Goal: Check status: Check status

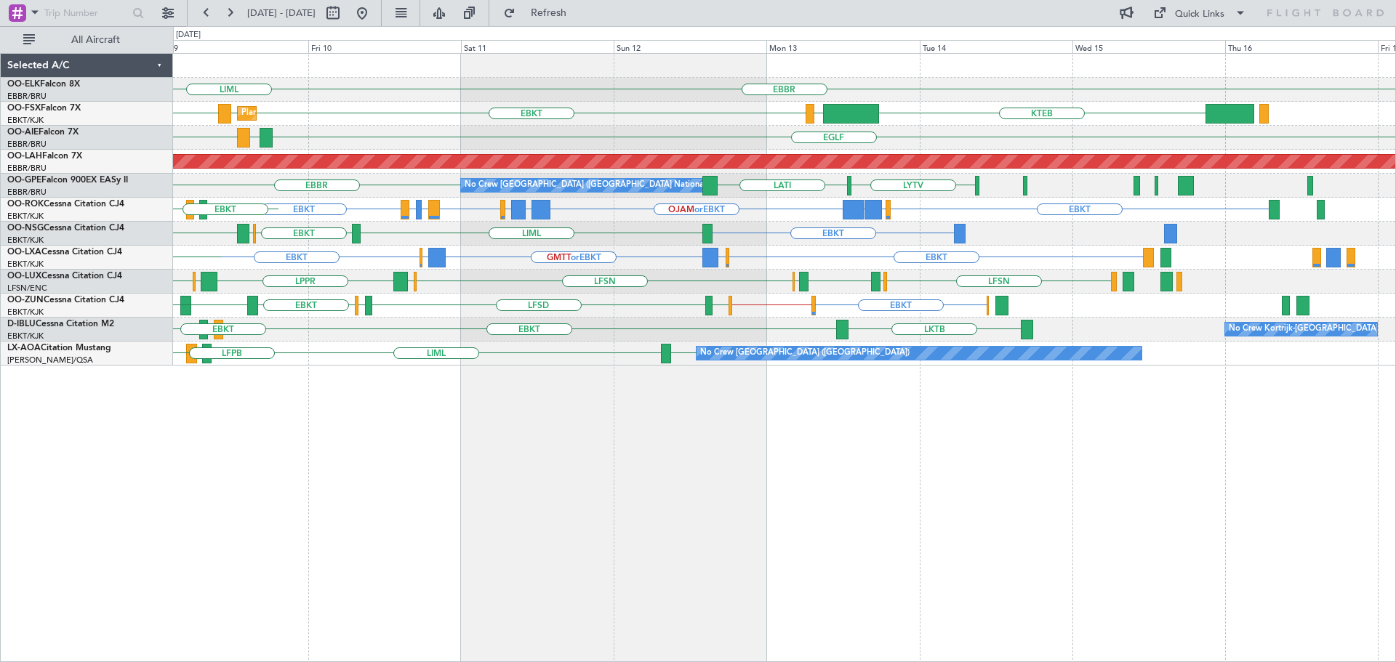
click at [557, 255] on div "EBBR LIML KTEB LIMC EBKT EBKT LHBP Planned Maint Kortrijk-Wevelgem KTEB EGLF LE…" at bounding box center [784, 210] width 1222 height 312
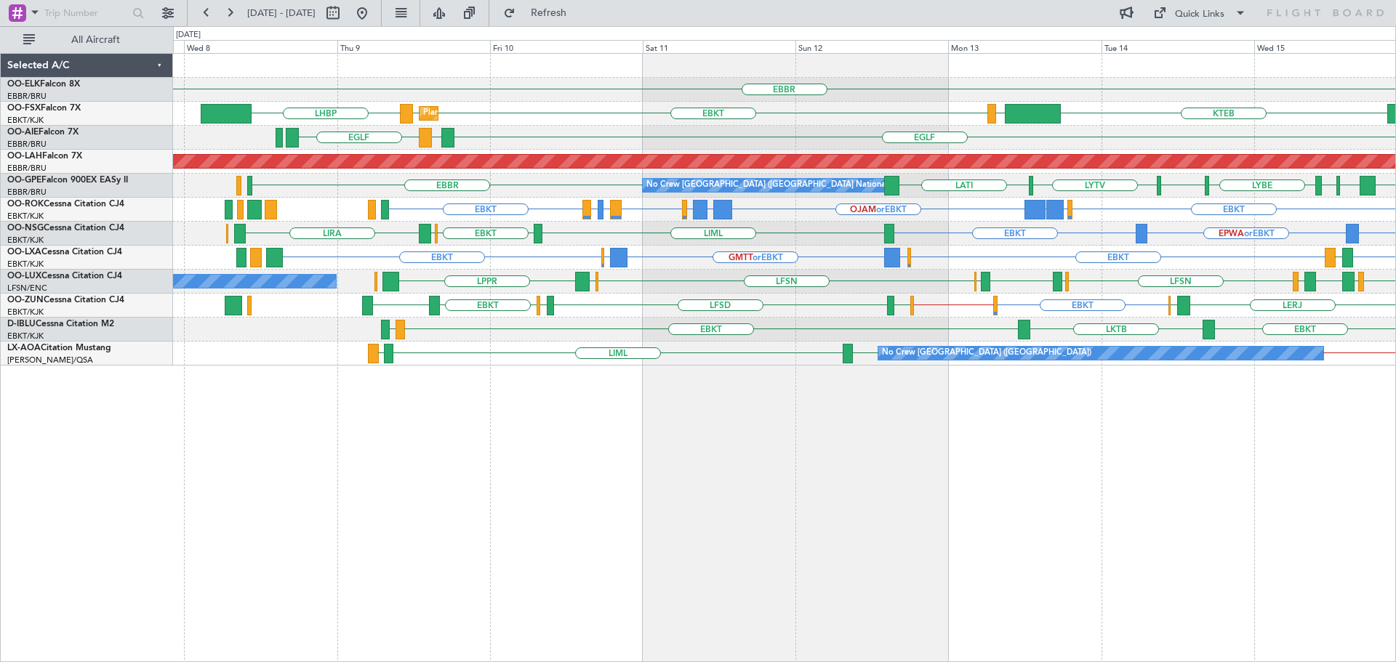
click at [362, 257] on div "EBBR Planned Maint Kortrijk-Wevelgem KTEB LIMC EBKT EBKT LHBP LOWS EBKT EGLF LE…" at bounding box center [784, 210] width 1222 height 312
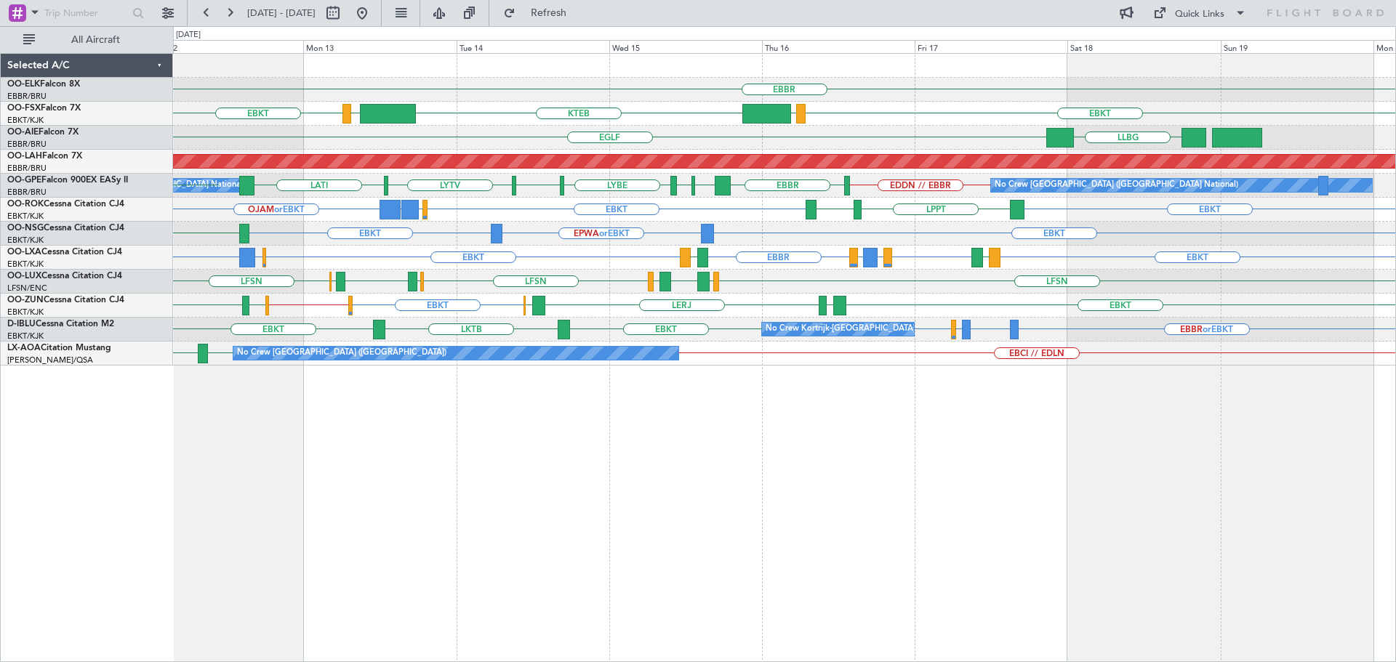
click at [897, 213] on div "EBBR EBKT LOWS KTEB LIMC EBKT LLBG EGLF Planned Maint Alton-st Louis (St Louis …" at bounding box center [784, 210] width 1222 height 312
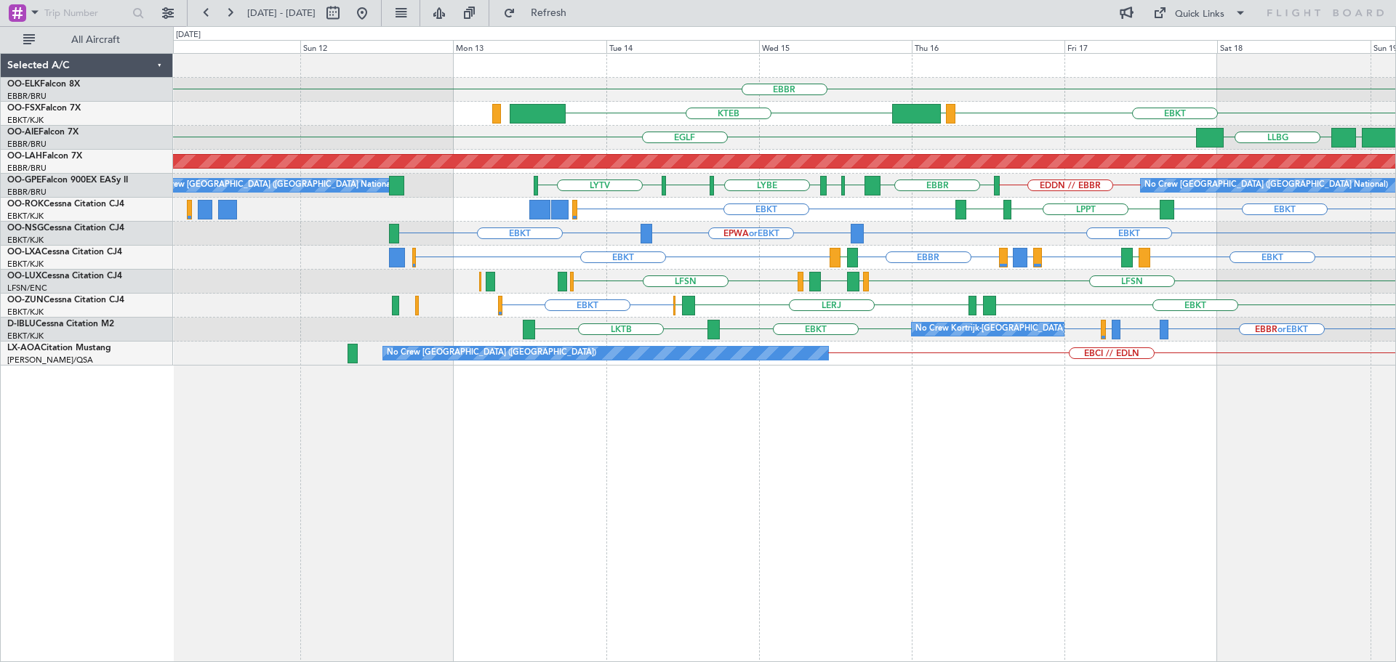
click at [1070, 282] on div "EBBR EBKT LOWS KTEB Planned Maint Kortrijk-Wevelgem UTSA LLBG EGLF RJAA Planned…" at bounding box center [784, 210] width 1222 height 312
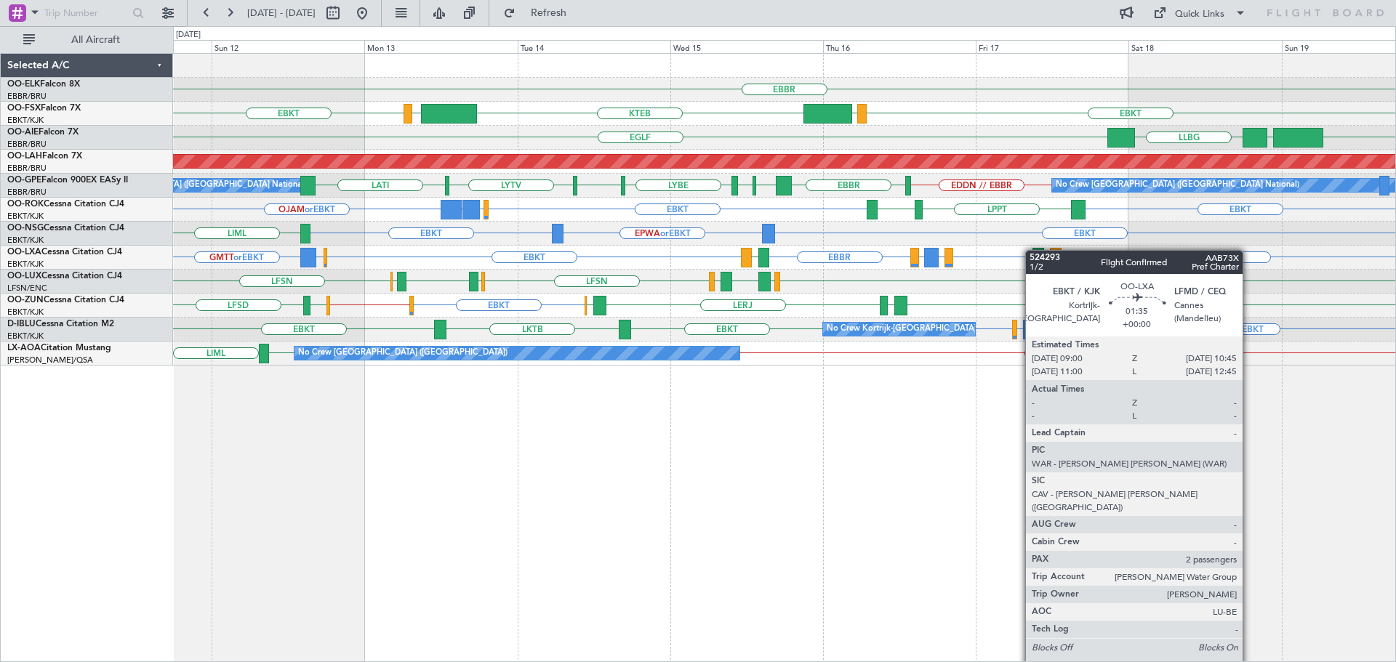
click at [1033, 250] on div "EBBR EBKT LOWS KTEB LIMC EBKT RJAA UTSA LLBG EGLF Planned Maint Alton-st Louis …" at bounding box center [784, 210] width 1222 height 312
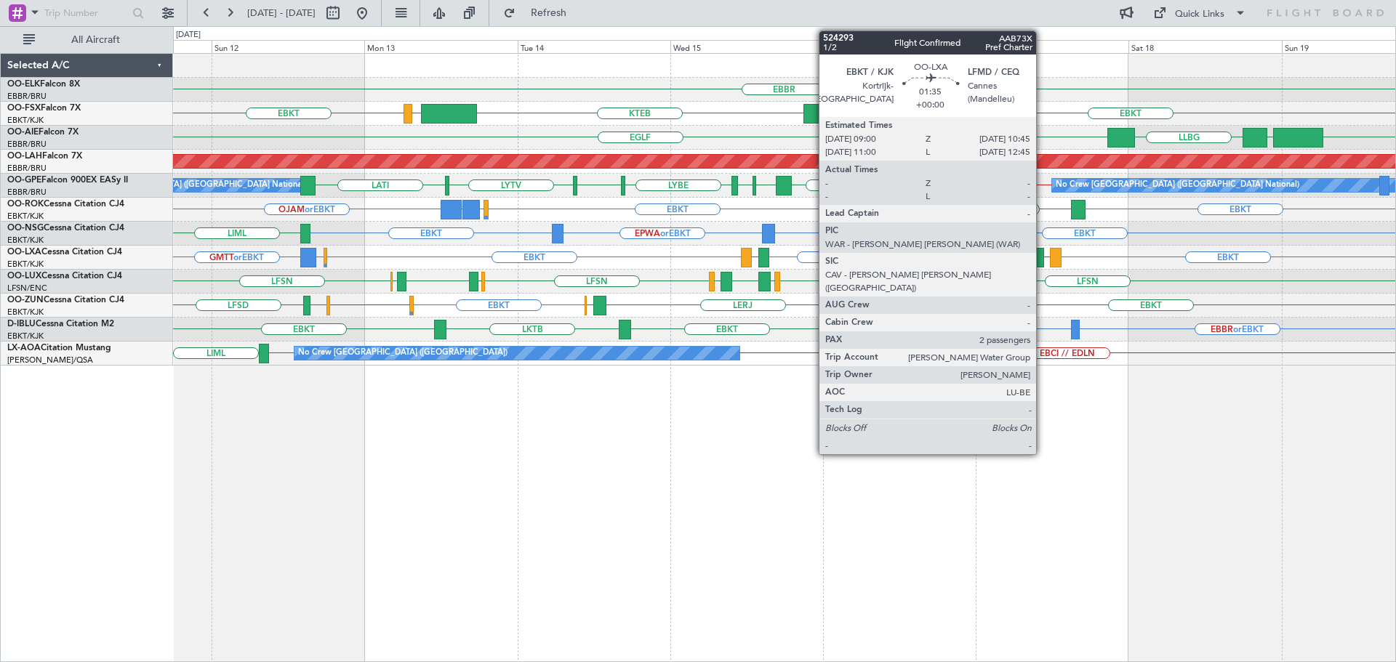
click at [1043, 257] on div at bounding box center [1039, 258] width 12 height 20
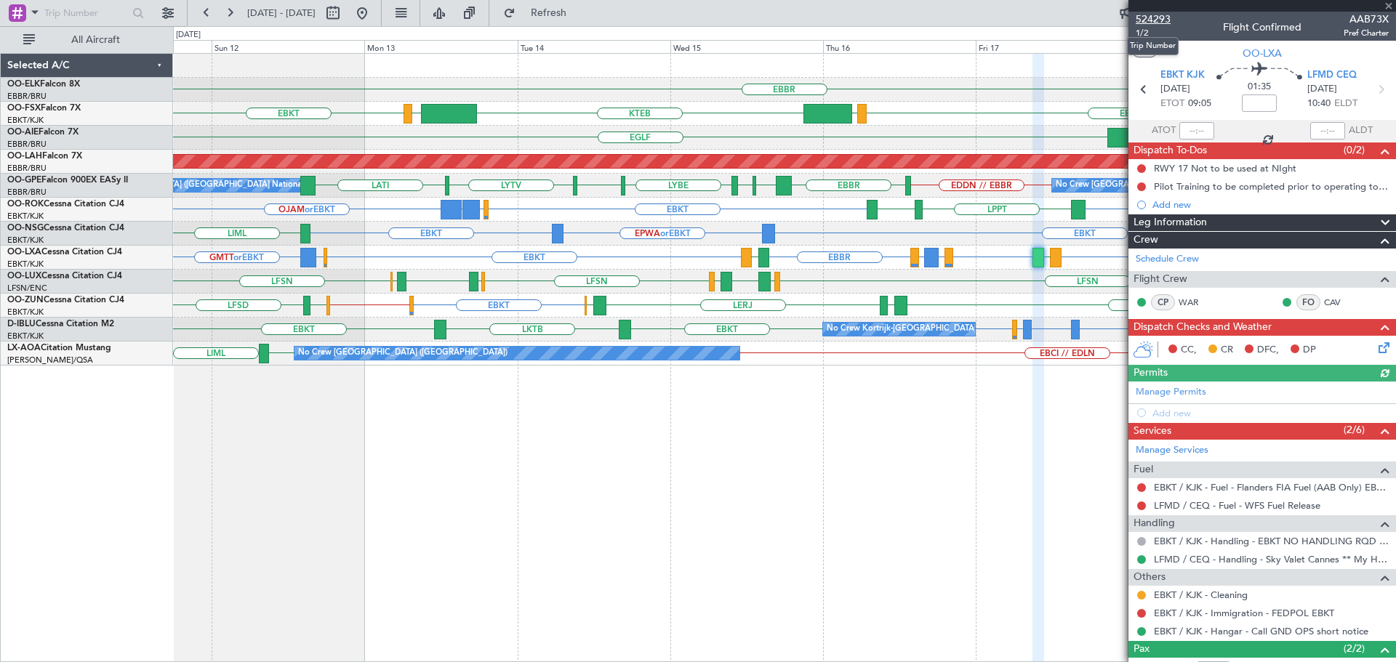
click at [1154, 20] on span "524293" at bounding box center [1153, 19] width 35 height 15
click at [1388, 5] on span at bounding box center [1389, 6] width 15 height 13
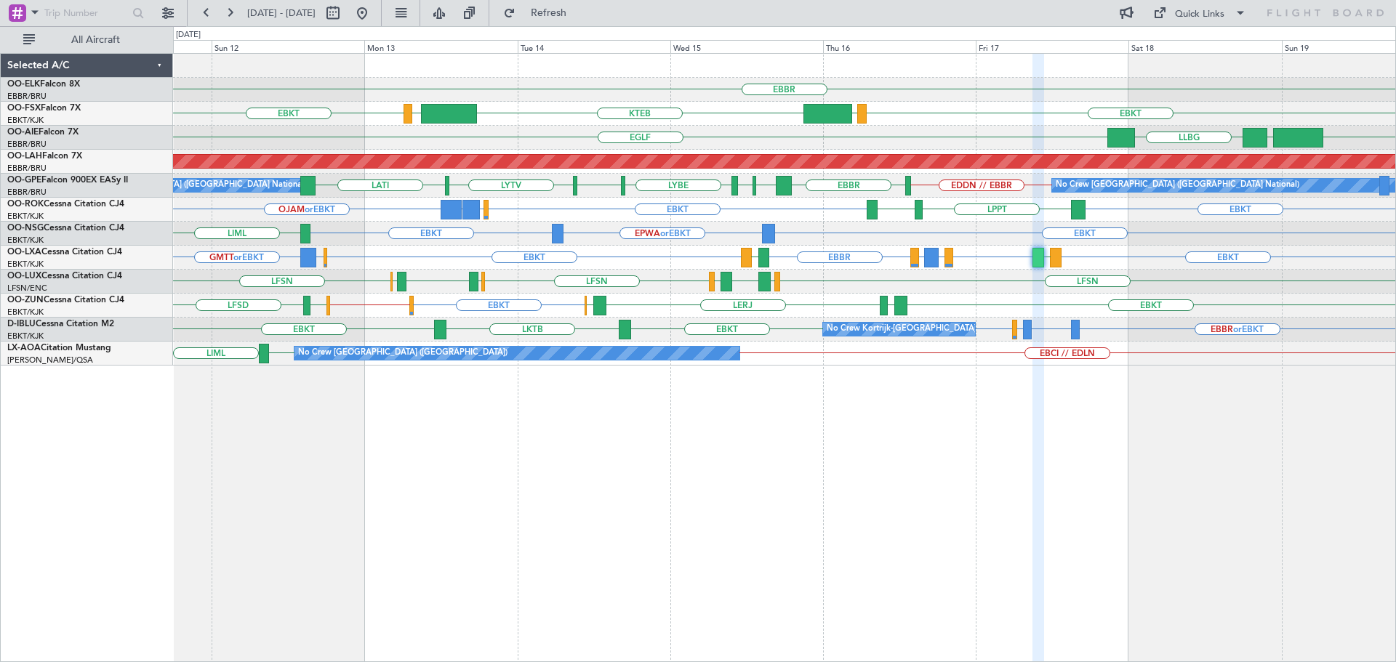
type input "0"
click at [584, 22] on button "Refresh" at bounding box center [540, 12] width 87 height 23
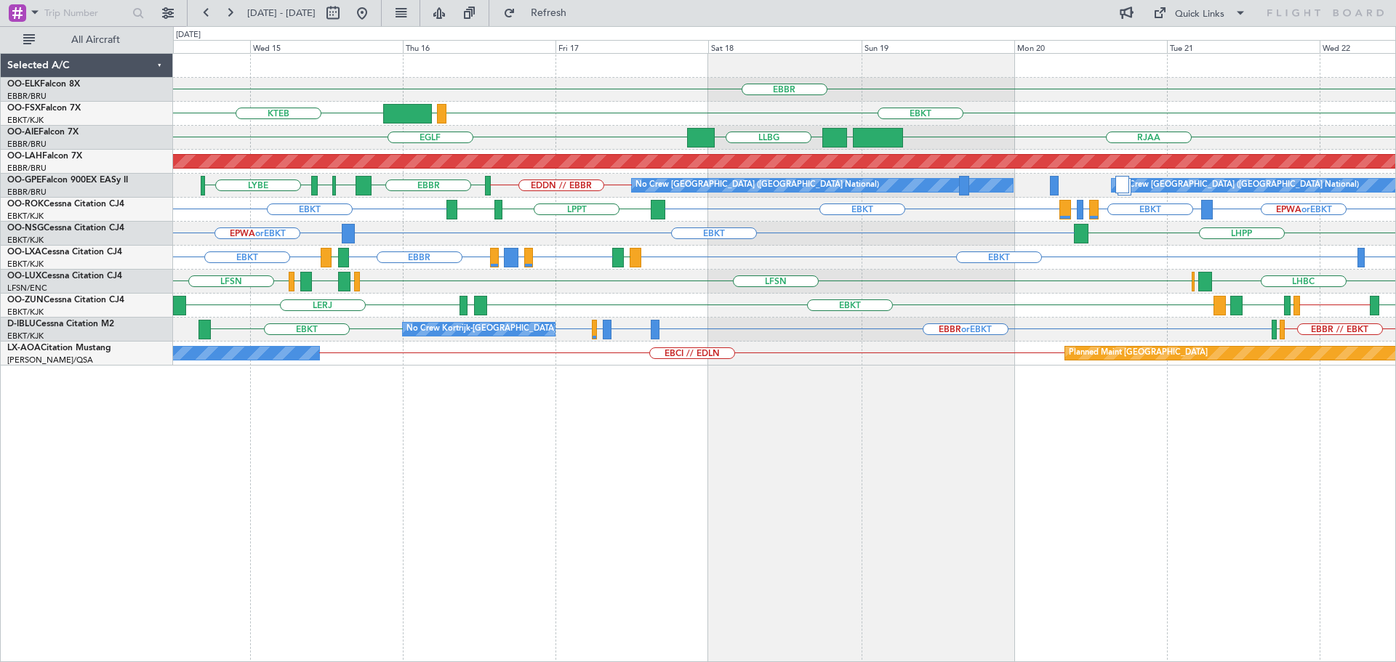
click at [640, 319] on div "EBBR EBKT LOWS KTEB EGLF RJAA UTSA LLBG Planned Maint Alton-st Louis (St Louis …" at bounding box center [784, 210] width 1222 height 312
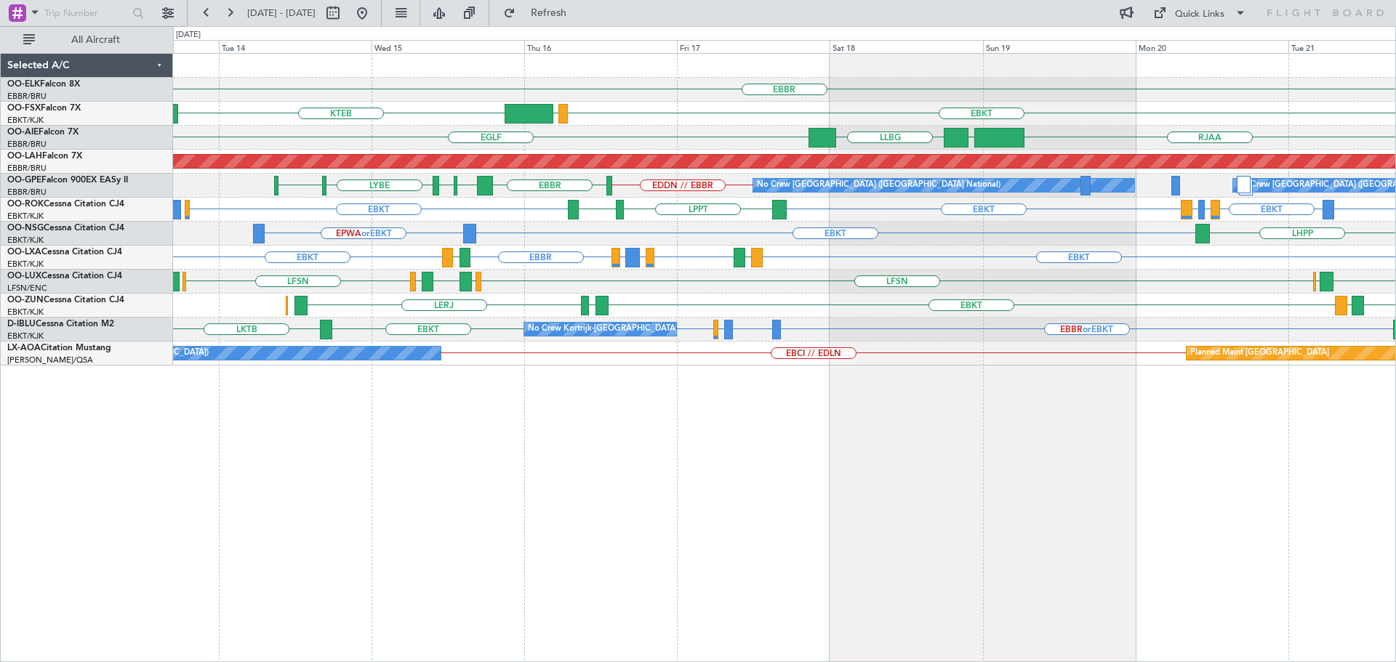
click at [520, 263] on div "EBKT EBKT EBBR LFML or EBBR EGPH or EBBR EBBR LFMD LFTH EDDM or EBKT" at bounding box center [784, 258] width 1222 height 24
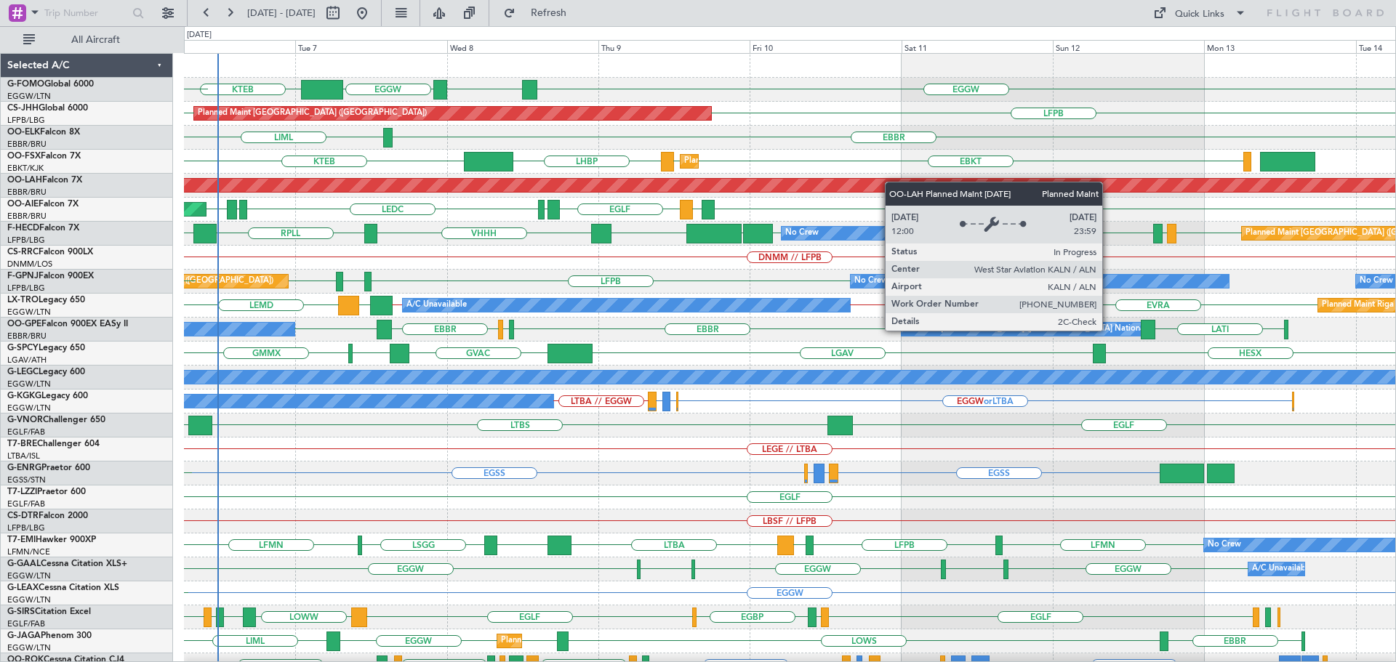
click at [881, 185] on div "EGGW ESSA EGGW KTEB KTEB [DEMOGRAPHIC_DATA] MYAM Planned Maint [GEOGRAPHIC_DATA…" at bounding box center [789, 438] width 1211 height 768
